Goal: Check status: Check status

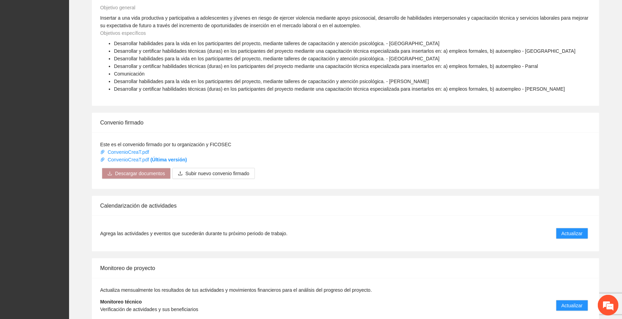
scroll to position [340, 0]
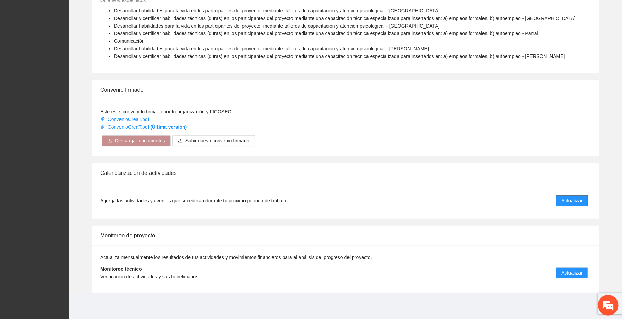
click at [344, 200] on span "Actualizar" at bounding box center [571, 201] width 21 height 8
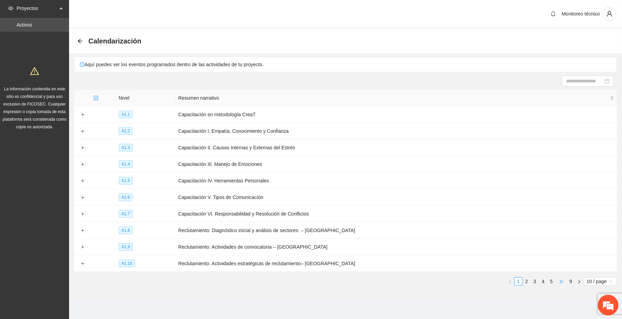
click at [344, 282] on span "•••" at bounding box center [561, 282] width 11 height 8
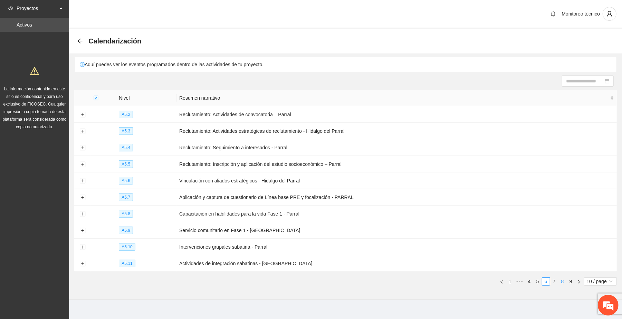
click at [344, 282] on link "8" at bounding box center [563, 282] width 8 height 8
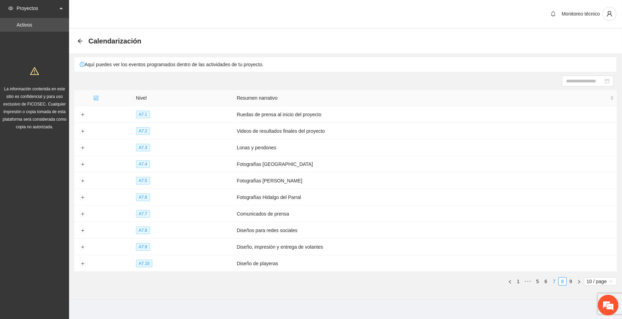
click at [344, 282] on li "7" at bounding box center [554, 282] width 8 height 8
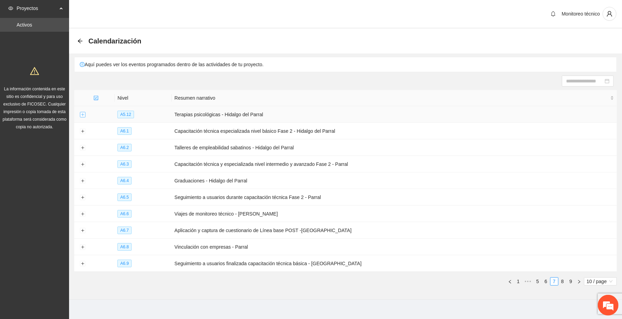
click at [82, 114] on button "Expand row" at bounding box center [83, 115] width 6 height 6
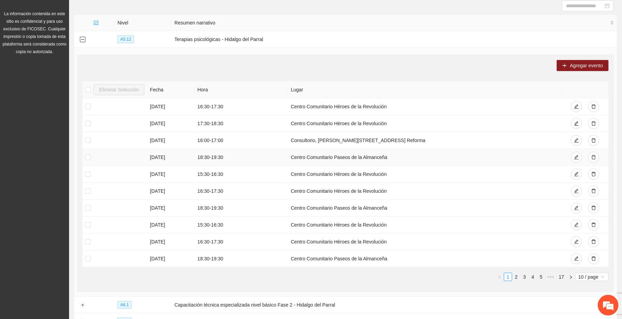
scroll to position [92, 0]
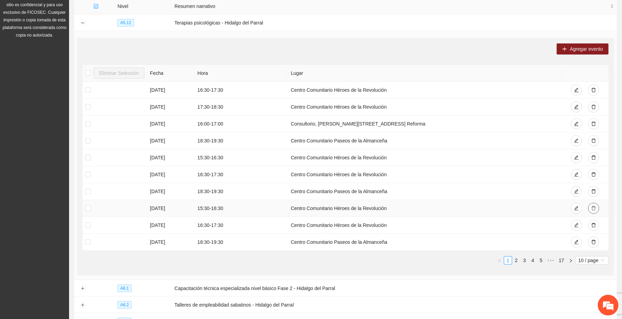
click at [344, 211] on icon "delete" at bounding box center [593, 208] width 5 height 5
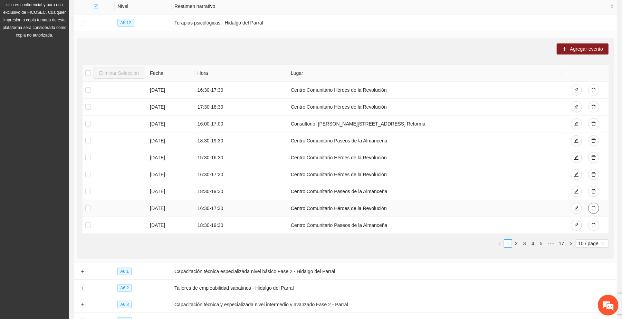
click at [344, 209] on icon "delete" at bounding box center [593, 208] width 5 height 5
click at [344, 244] on link "2" at bounding box center [516, 244] width 8 height 8
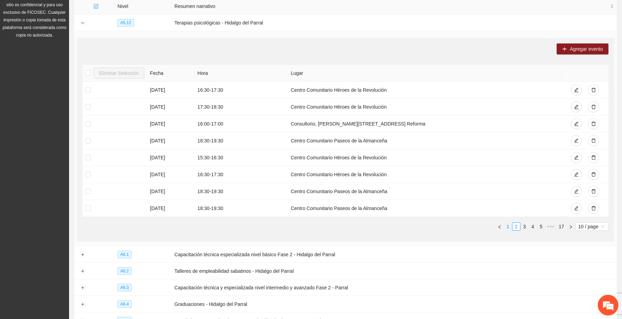
click at [344, 228] on link "1" at bounding box center [508, 227] width 8 height 8
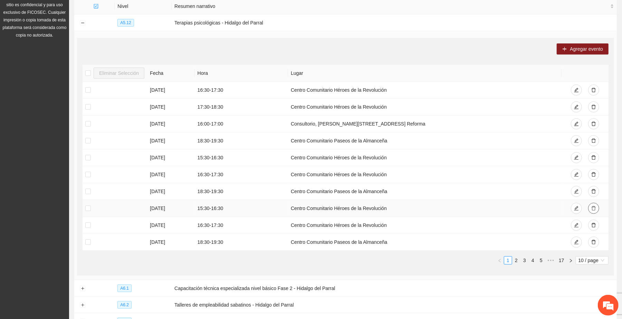
click at [344, 209] on icon "delete" at bounding box center [593, 208] width 5 height 5
click at [344, 262] on link "2" at bounding box center [516, 261] width 8 height 8
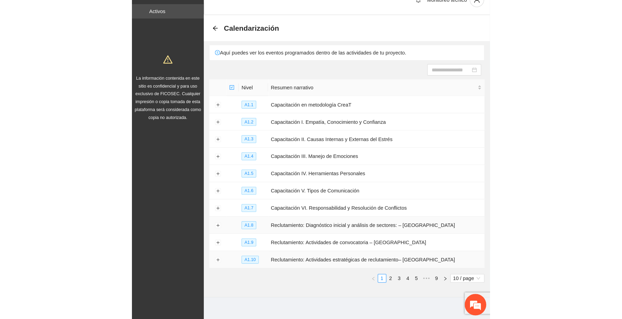
scroll to position [21, 0]
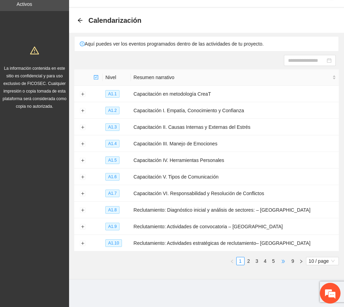
click at [282, 261] on span "•••" at bounding box center [283, 261] width 11 height 8
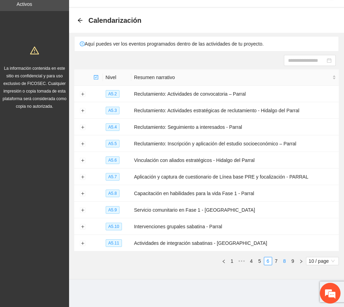
click at [282, 259] on link "8" at bounding box center [285, 261] width 8 height 8
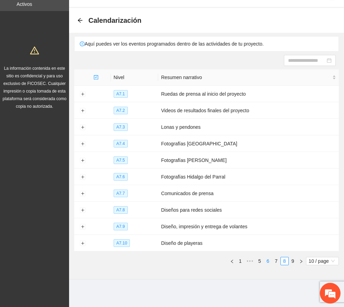
click at [267, 262] on link "6" at bounding box center [268, 261] width 8 height 8
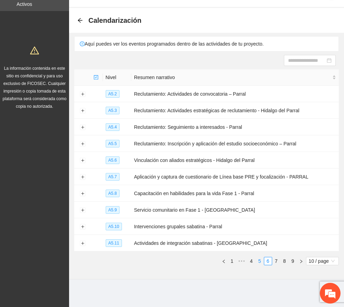
click at [258, 260] on link "5" at bounding box center [260, 261] width 8 height 8
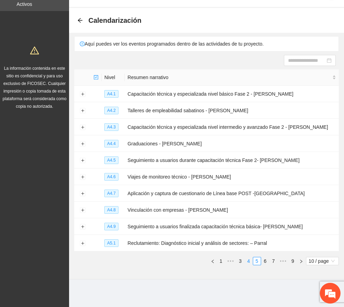
click at [248, 260] on link "4" at bounding box center [249, 261] width 8 height 8
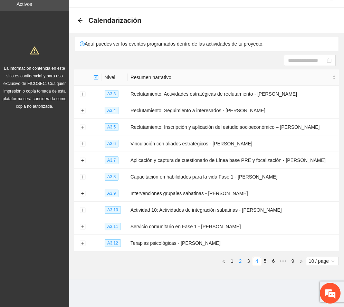
click at [247, 261] on link "3" at bounding box center [249, 261] width 8 height 8
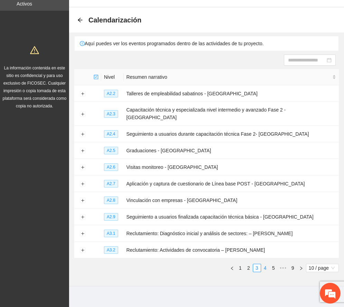
click at [264, 264] on link "4" at bounding box center [265, 268] width 8 height 8
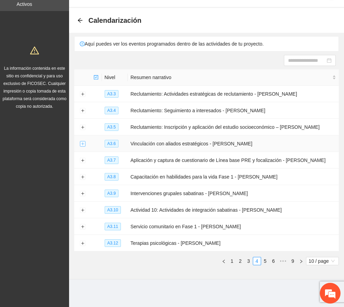
click at [82, 142] on button "Expand row" at bounding box center [83, 144] width 6 height 6
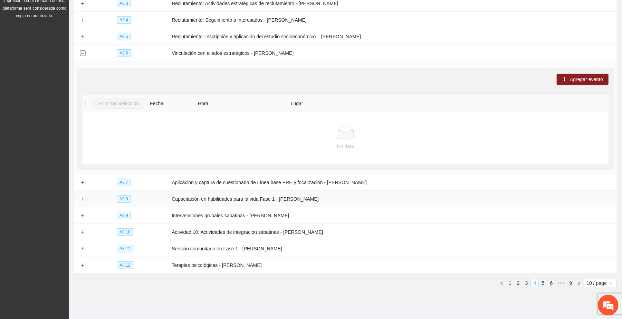
scroll to position [122, 0]
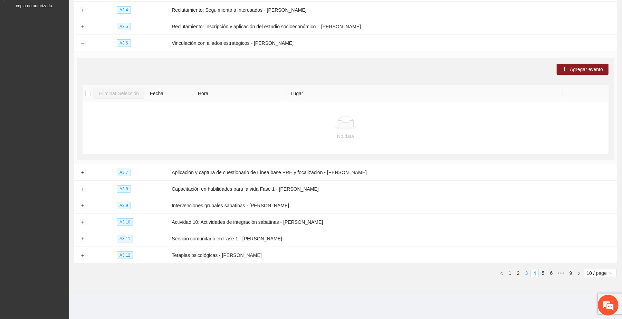
click at [525, 274] on link "3" at bounding box center [527, 274] width 8 height 8
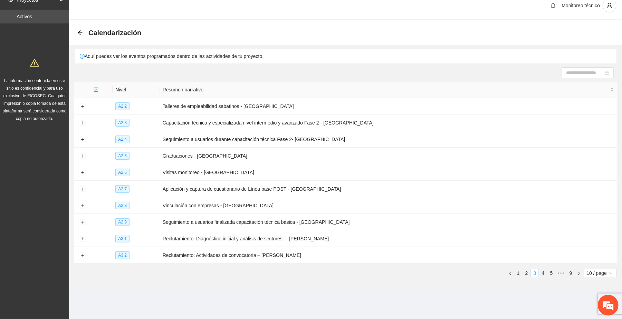
scroll to position [9, 0]
click at [541, 271] on link "4" at bounding box center [543, 274] width 8 height 8
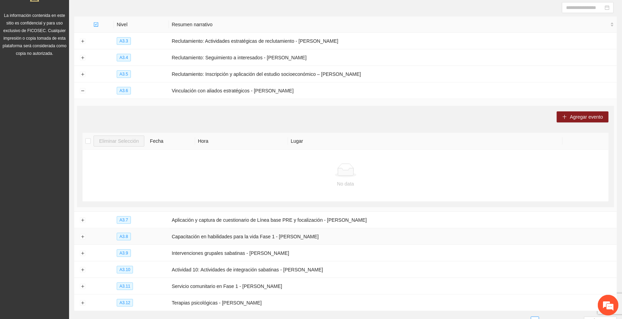
scroll to position [101, 0]
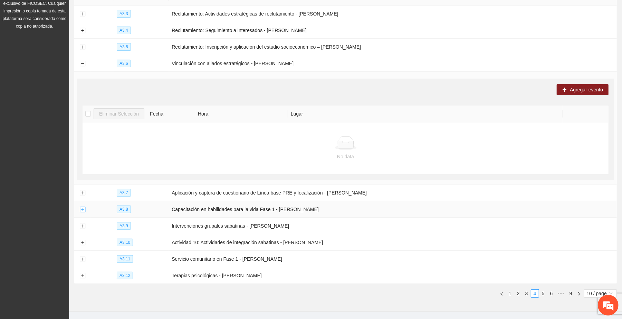
click at [82, 211] on button "Expand row" at bounding box center [83, 210] width 6 height 6
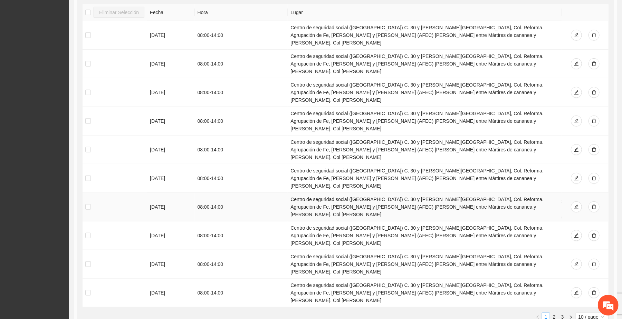
scroll to position [230, 0]
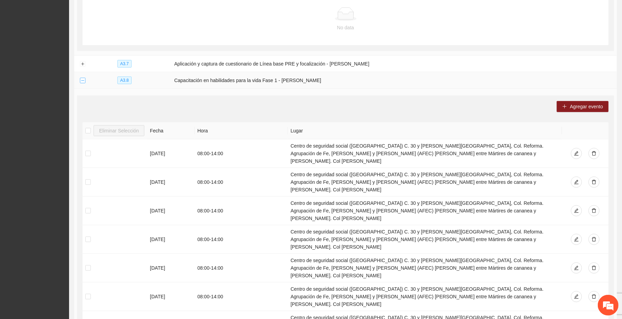
click at [84, 81] on button "Collapse row" at bounding box center [83, 81] width 6 height 6
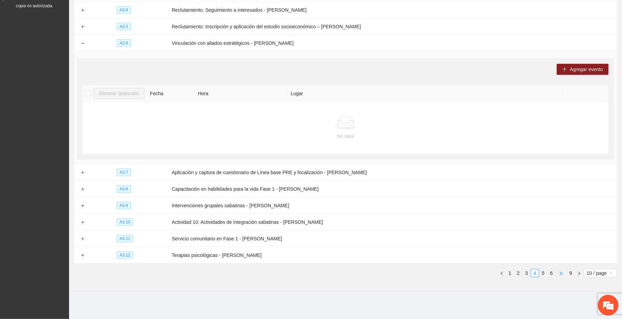
click at [561, 272] on span "•••" at bounding box center [561, 273] width 11 height 8
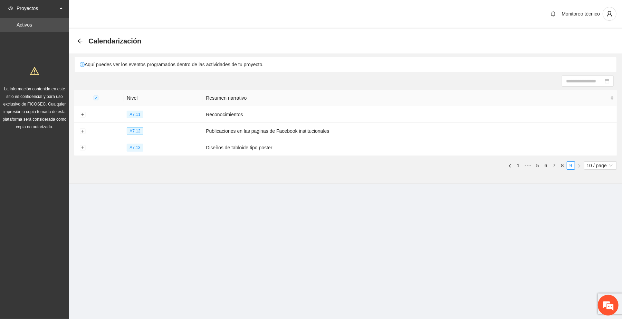
scroll to position [0, 0]
click at [569, 166] on link "8" at bounding box center [570, 166] width 8 height 8
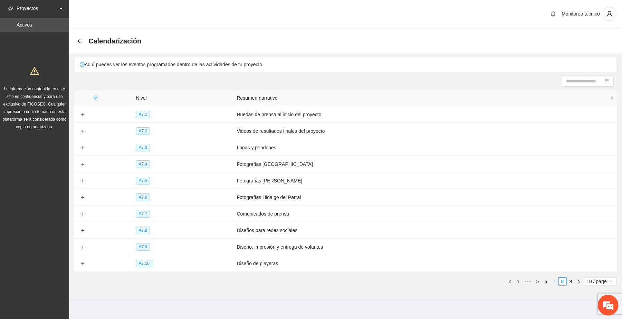
click at [553, 283] on link "7" at bounding box center [554, 282] width 8 height 8
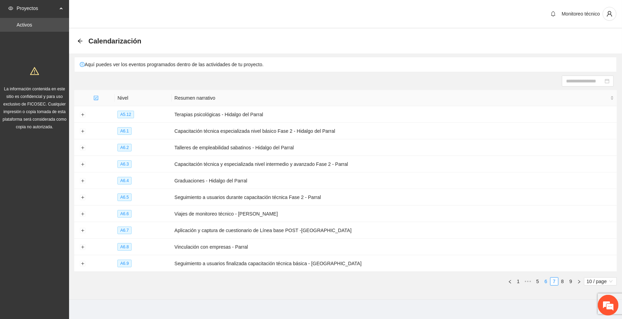
click at [545, 283] on link "6" at bounding box center [546, 282] width 8 height 8
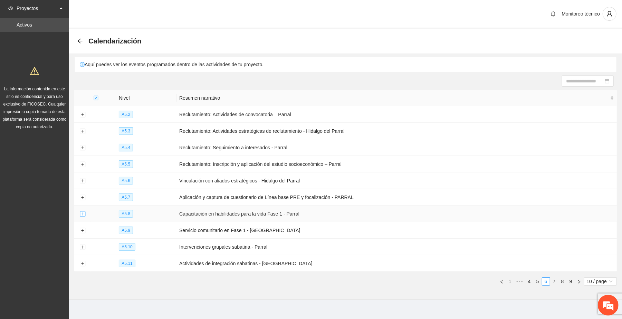
click at [83, 214] on button "Expand row" at bounding box center [83, 215] width 6 height 6
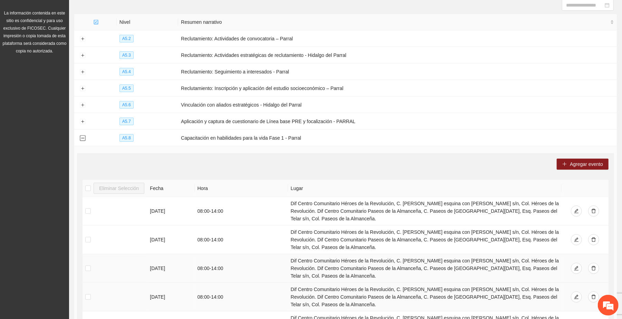
scroll to position [92, 0]
